Goal: Use online tool/utility

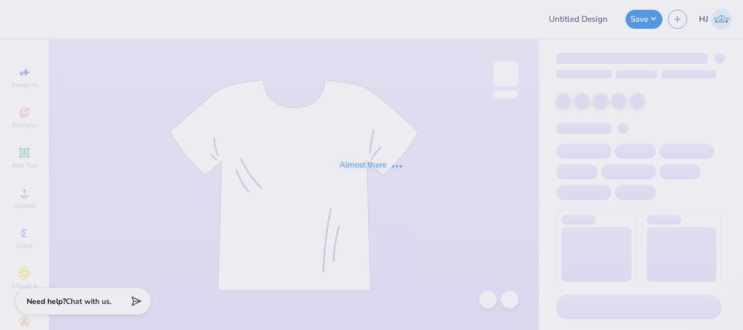
type input "49er Intensive Transition Program"
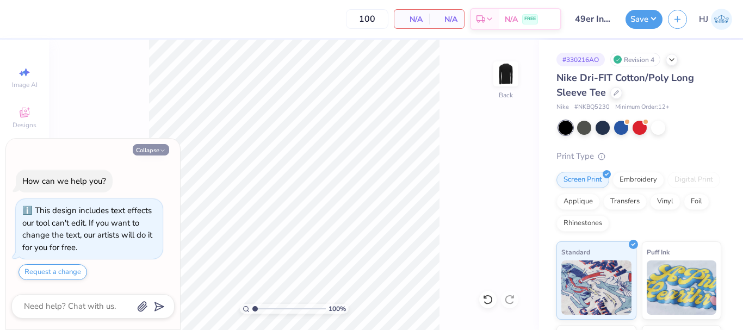
click at [138, 152] on button "Collapse" at bounding box center [151, 149] width 36 height 11
type textarea "x"
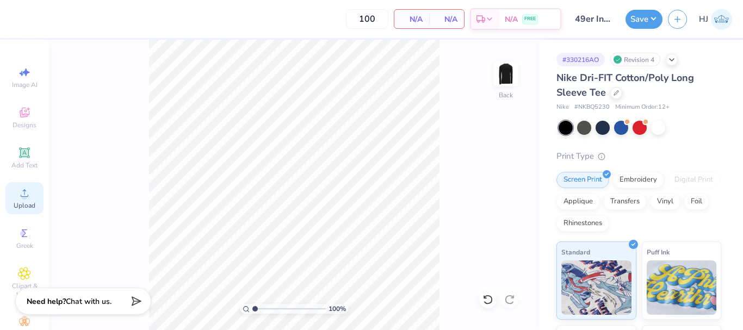
click at [18, 193] on icon at bounding box center [24, 193] width 13 height 13
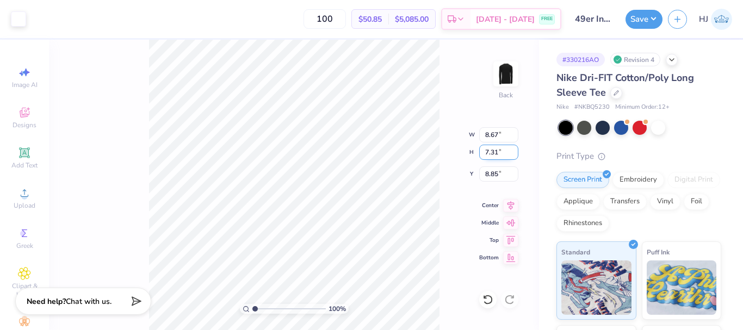
click at [497, 153] on input "7.31" at bounding box center [498, 152] width 39 height 15
type input "6"
type input "7.12"
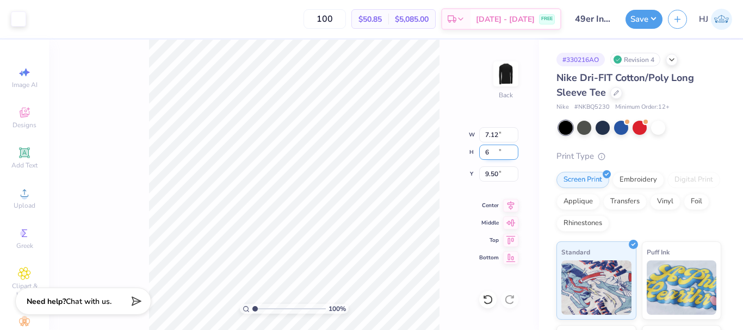
type input "6.00"
click at [485, 173] on input "9.50" at bounding box center [498, 173] width 39 height 15
type input "3.00"
click at [649, 19] on button "Save" at bounding box center [643, 17] width 37 height 19
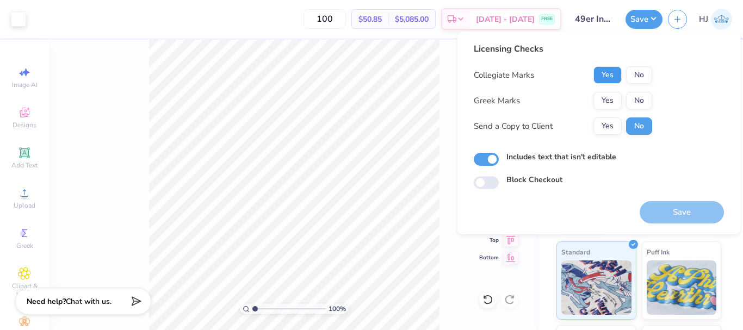
click at [609, 72] on button "Yes" at bounding box center [607, 74] width 28 height 17
click at [636, 101] on button "No" at bounding box center [639, 100] width 26 height 17
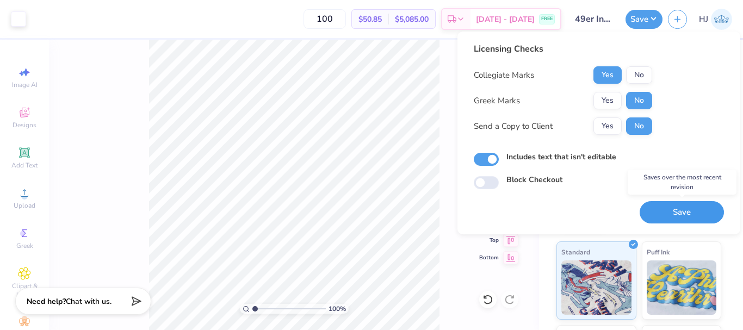
click at [685, 212] on button "Save" at bounding box center [682, 212] width 84 height 22
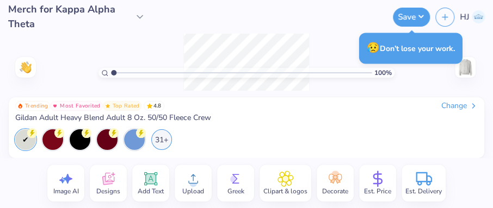
click at [442, 76] on div "100 % Need help? Chat with us. Front" at bounding box center [246, 62] width 493 height 57
